Goal: Navigation & Orientation: Find specific page/section

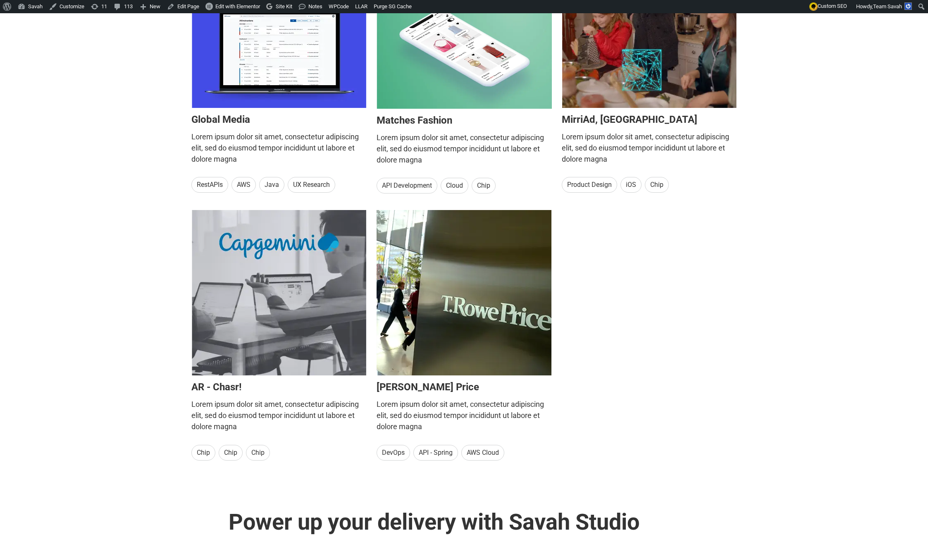
scroll to position [1761, 0]
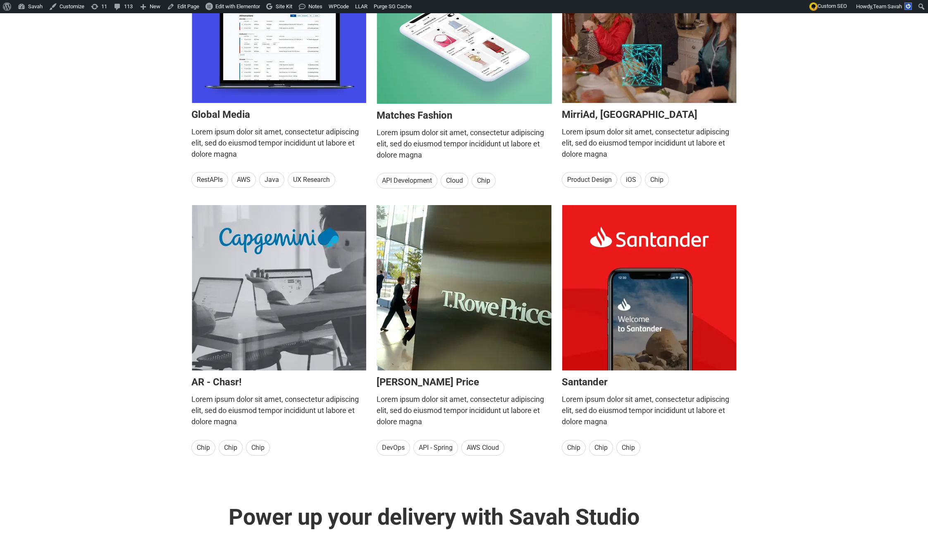
drag, startPoint x: 197, startPoint y: 185, endPoint x: 169, endPoint y: 310, distance: 128.0
click at [173, 303] on div "Our work Our work and biggest ideas bring people together Global Media Lorem ip…" at bounding box center [464, 165] width 928 height 681
click at [167, 312] on div "Our work Our work and biggest ideas bring people together Global Media Lorem ip…" at bounding box center [464, 165] width 928 height 681
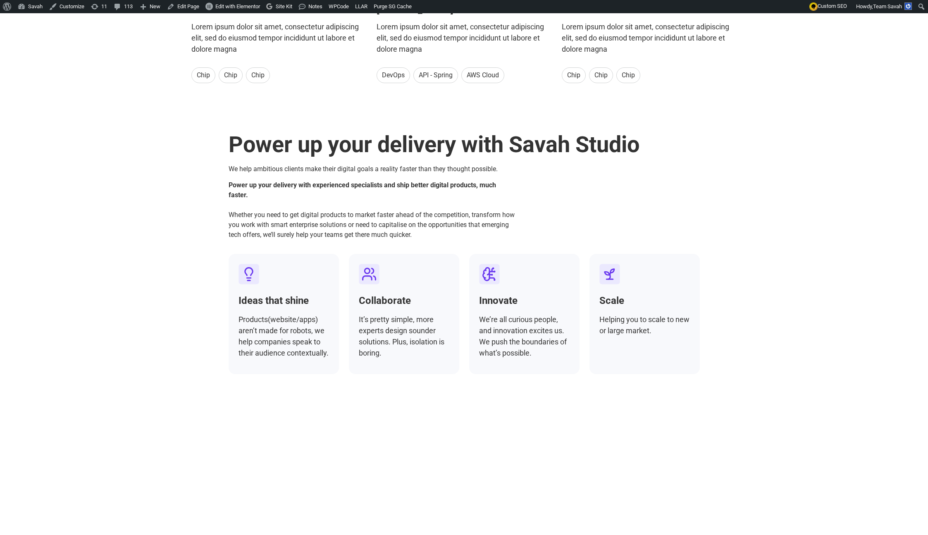
scroll to position [2293, 0]
